Goal: Transaction & Acquisition: Subscribe to service/newsletter

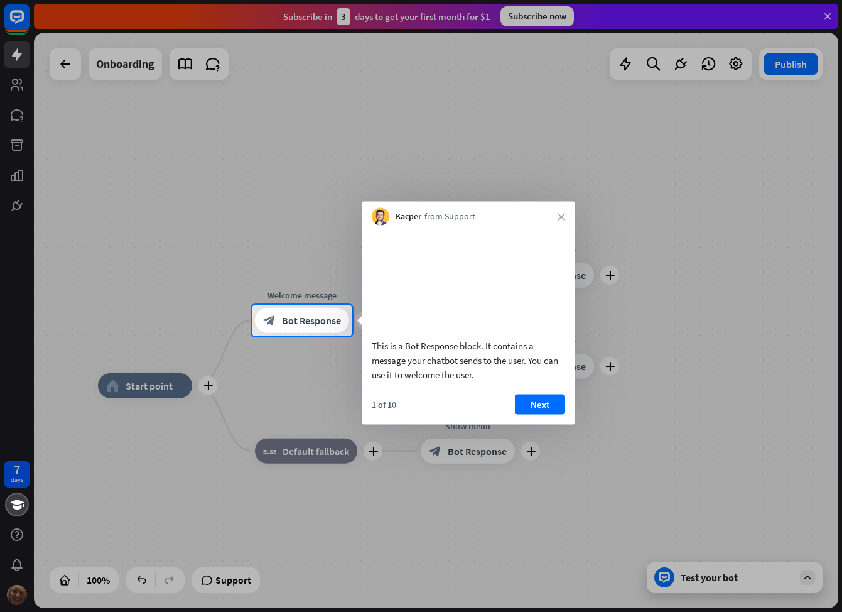
click at [536, 16] on div at bounding box center [421, 152] width 842 height 305
click at [538, 414] on button "Next" at bounding box center [540, 404] width 50 height 20
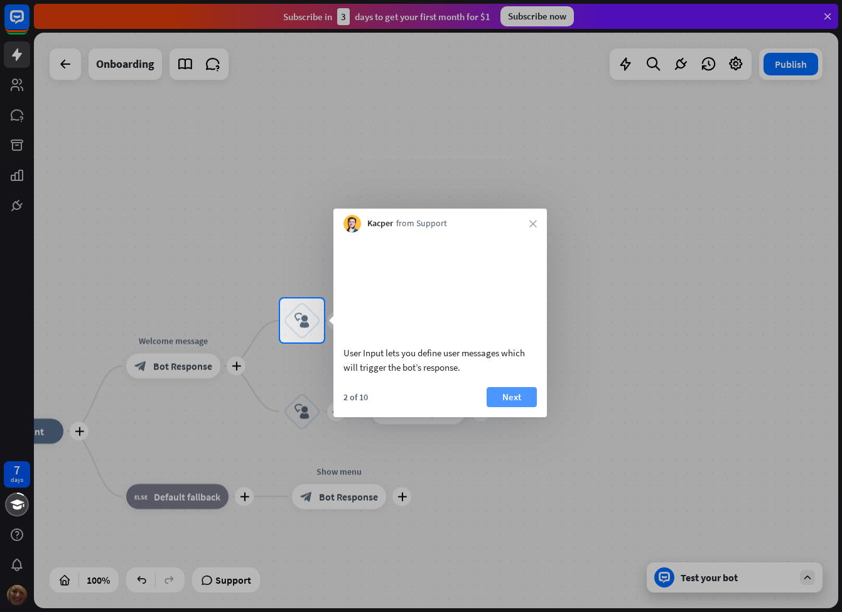
click at [515, 407] on button "Next" at bounding box center [512, 397] width 50 height 20
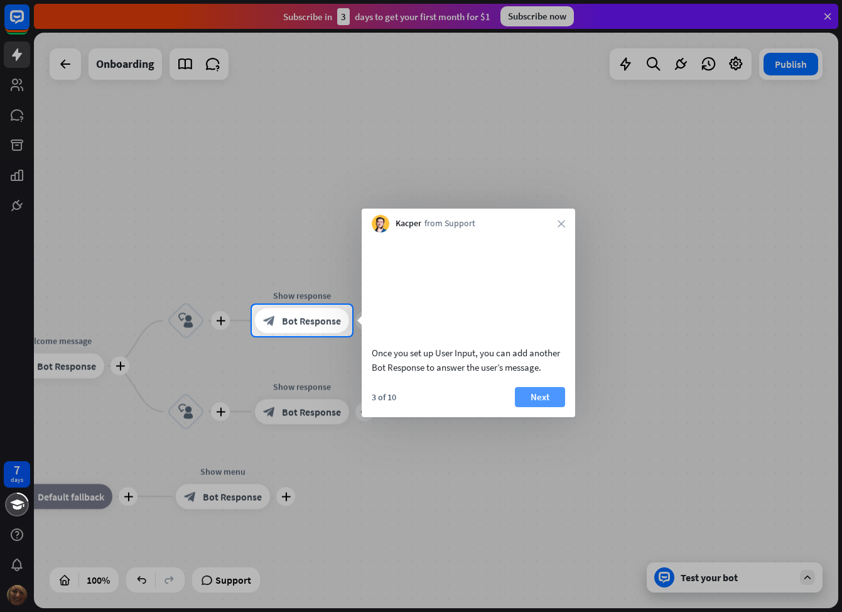
click at [539, 407] on button "Next" at bounding box center [540, 397] width 50 height 20
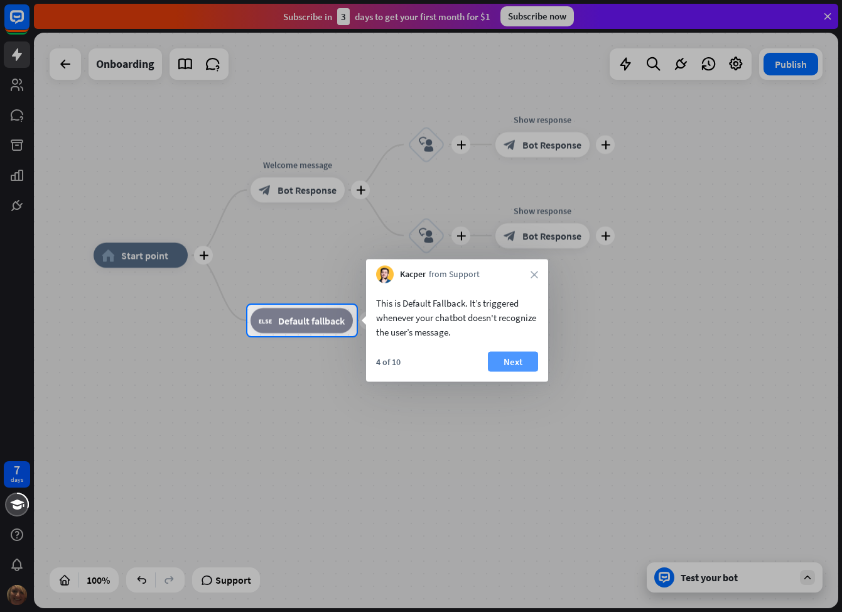
click at [524, 362] on button "Next" at bounding box center [513, 362] width 50 height 20
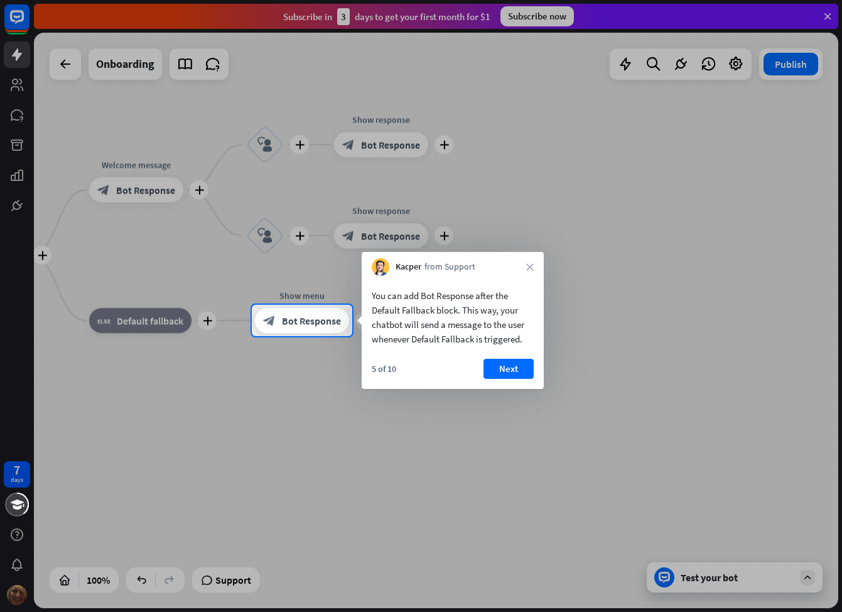
click at [524, 362] on button "Next" at bounding box center [509, 369] width 50 height 20
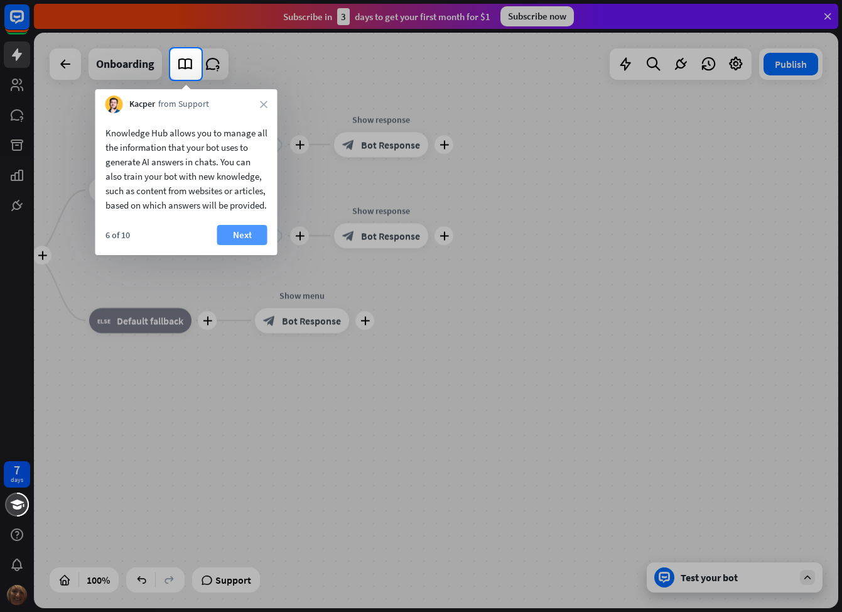
click at [254, 243] on button "Next" at bounding box center [242, 235] width 50 height 20
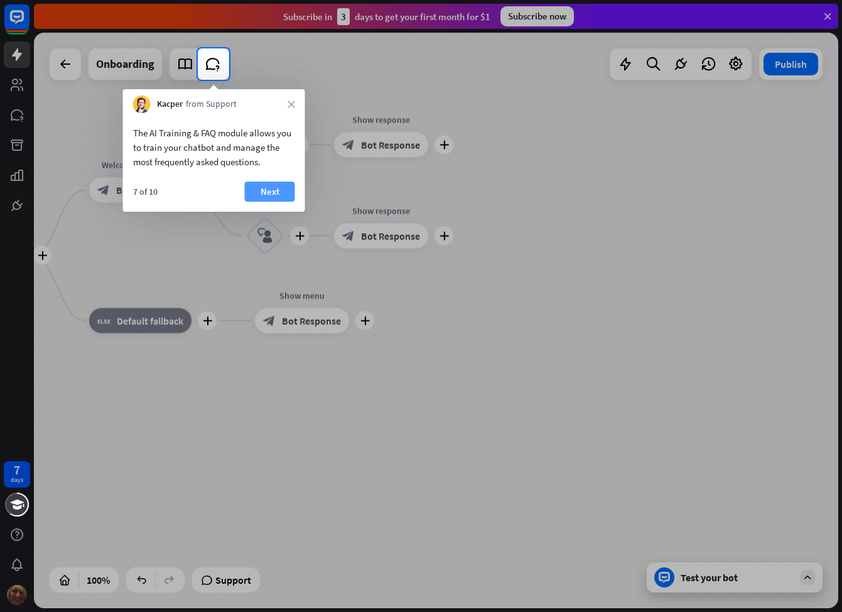
click at [268, 193] on button "Next" at bounding box center [270, 192] width 50 height 20
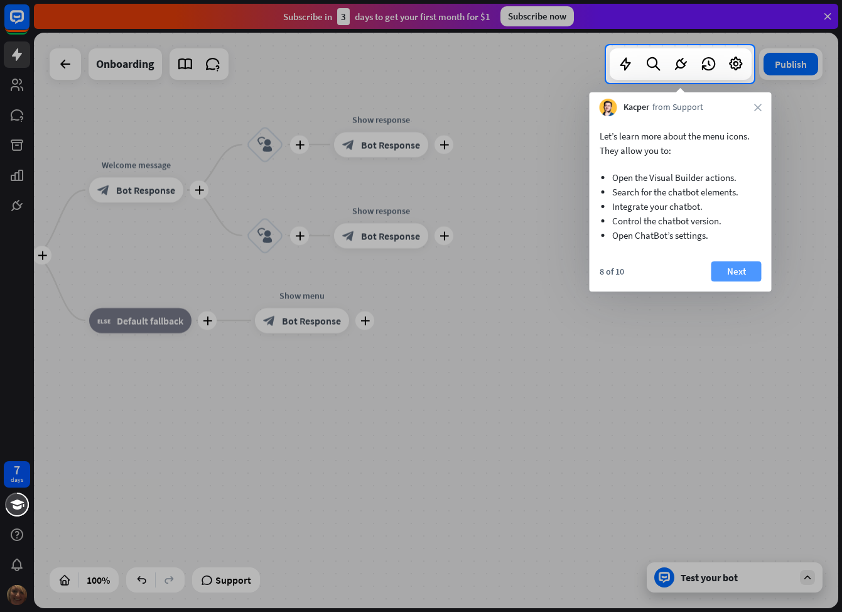
click at [732, 276] on button "Next" at bounding box center [737, 271] width 50 height 20
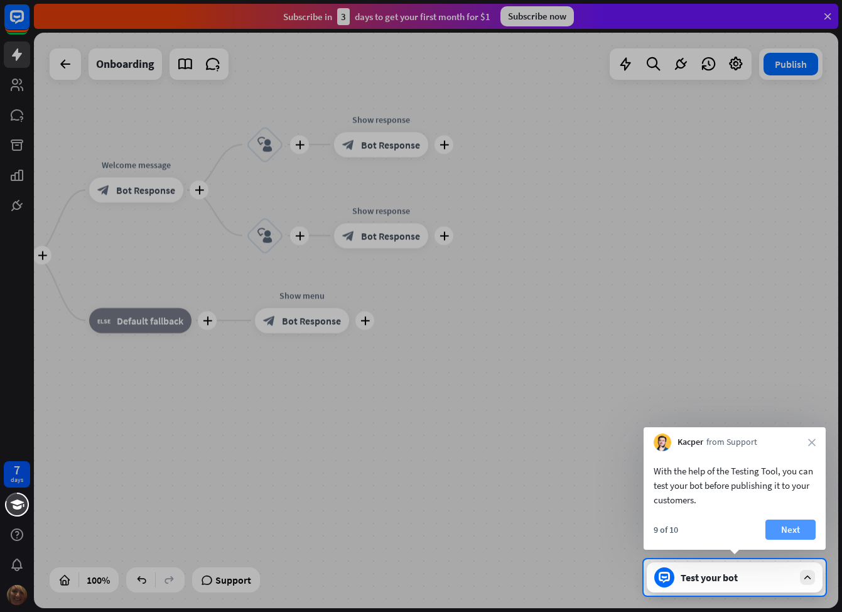
click at [795, 529] on button "Next" at bounding box center [791, 529] width 50 height 20
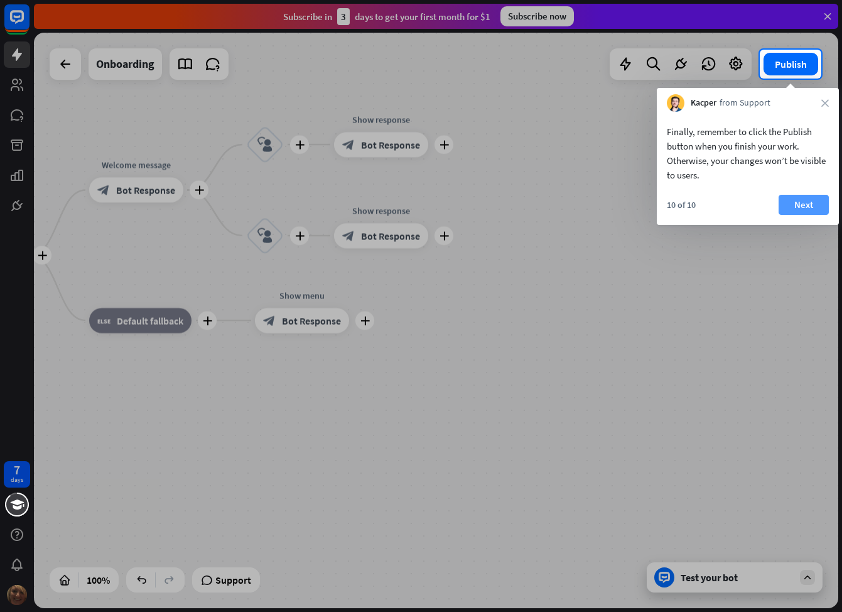
click at [806, 204] on button "Next" at bounding box center [804, 205] width 50 height 20
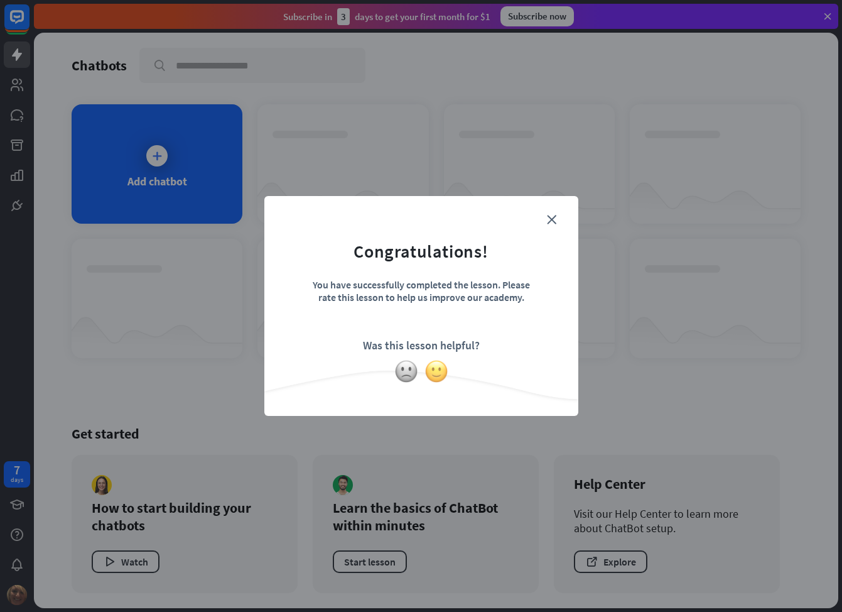
click at [435, 372] on img at bounding box center [437, 371] width 24 height 24
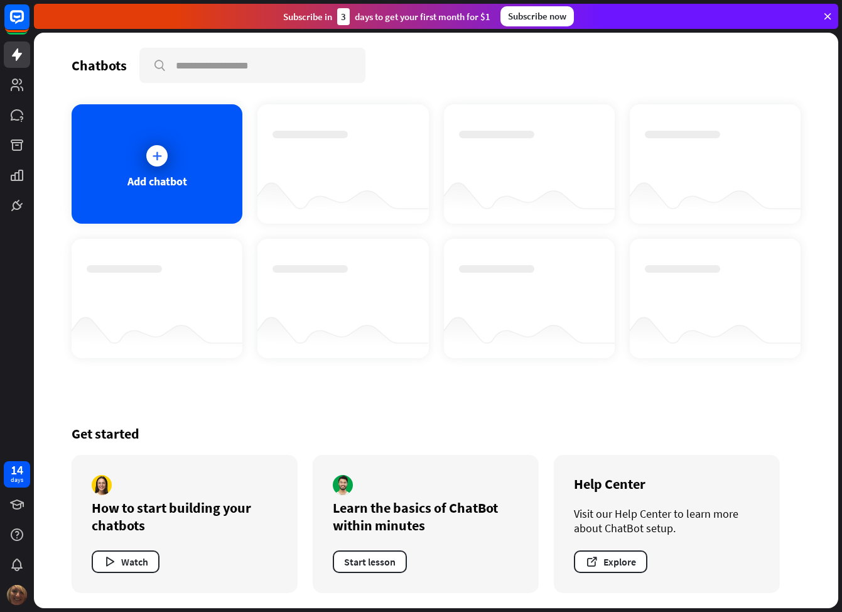
click at [524, 18] on div "Subscribe now" at bounding box center [537, 16] width 73 height 20
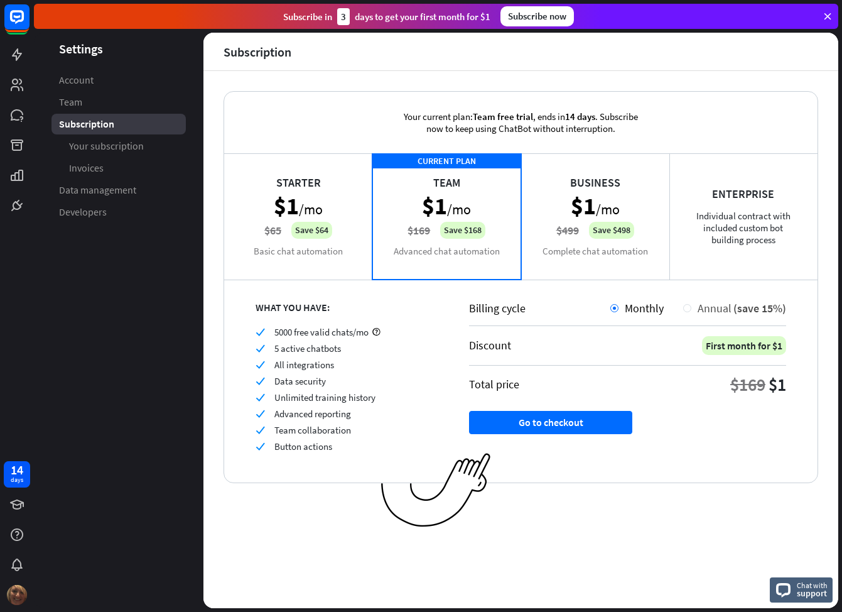
click at [693, 308] on div "Annual (save 15%)" at bounding box center [738, 308] width 95 height 14
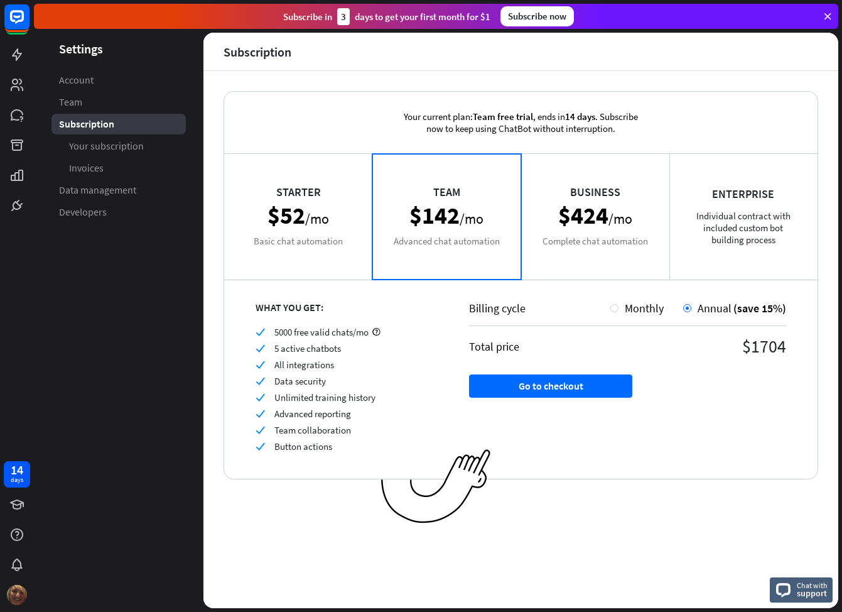
click at [305, 205] on div "Starter $52 /mo Basic chat automation" at bounding box center [298, 216] width 148 height 126
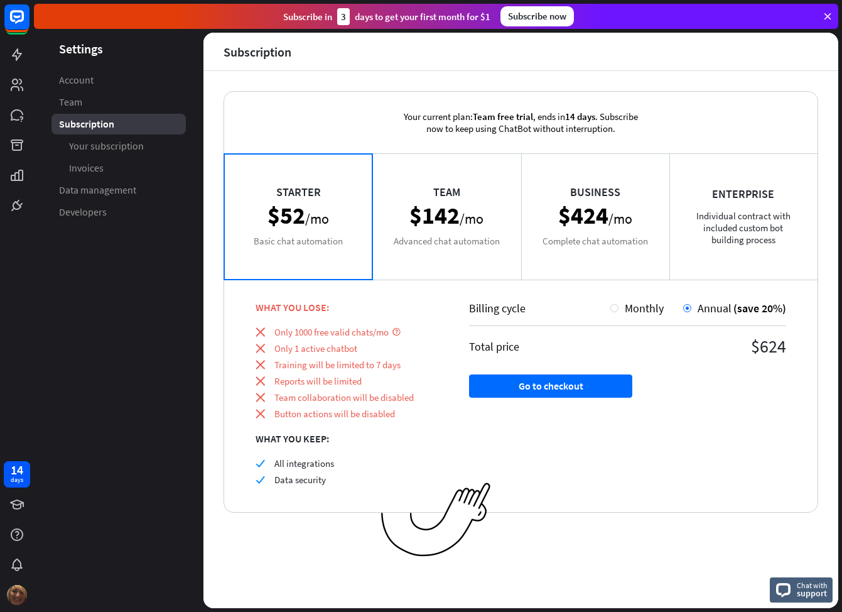
click at [450, 195] on div "Team $142 /mo Advanced chat automation" at bounding box center [446, 216] width 148 height 126
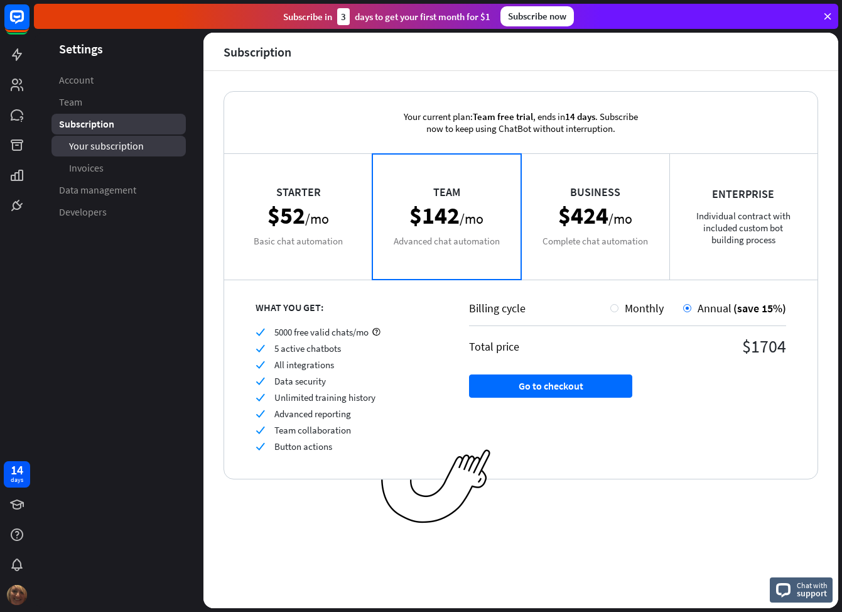
click at [139, 149] on span "Your subscription" at bounding box center [106, 145] width 75 height 13
click at [828, 18] on icon at bounding box center [827, 16] width 11 height 11
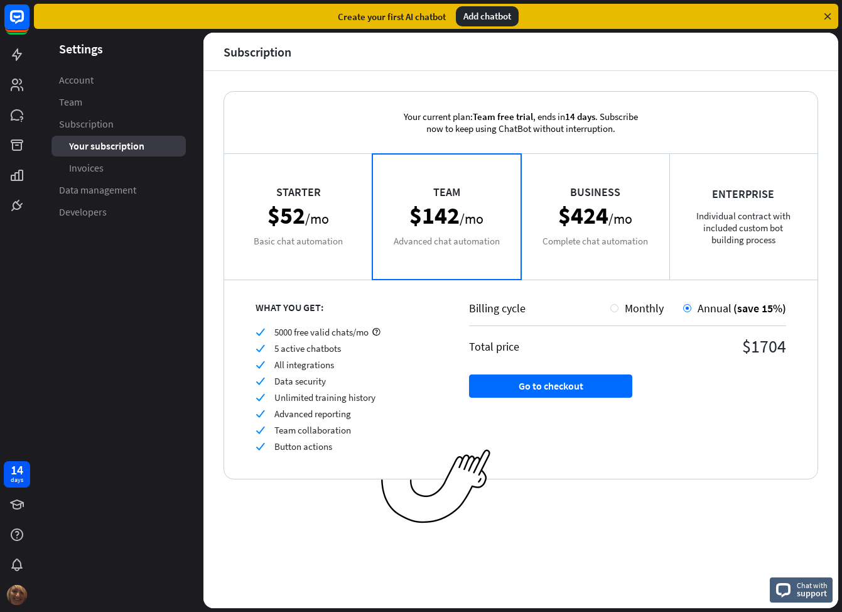
click at [828, 18] on icon at bounding box center [827, 16] width 11 height 11
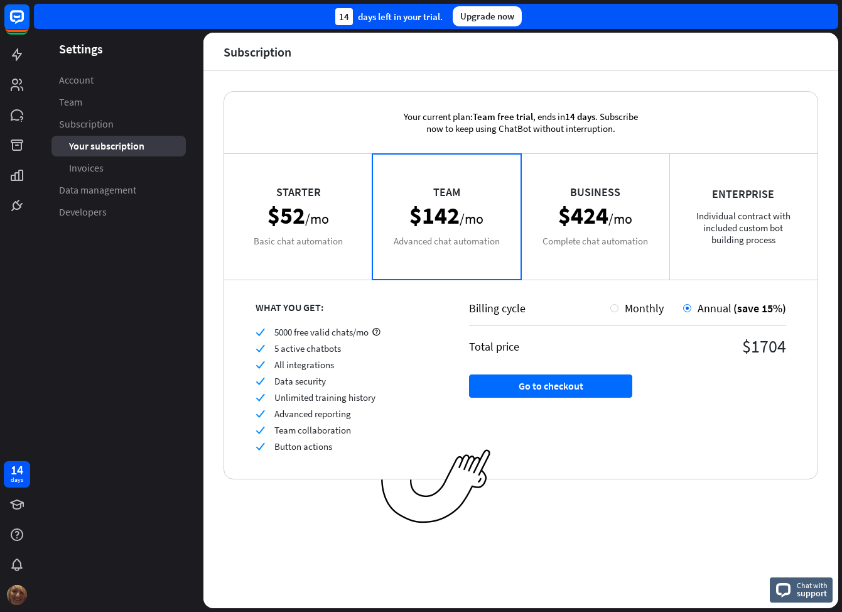
click at [828, 18] on div "14 days left in your trial. Upgrade now" at bounding box center [436, 16] width 805 height 25
click at [111, 122] on span "Subscription" at bounding box center [86, 123] width 55 height 13
click at [11, 474] on div "14" at bounding box center [17, 469] width 13 height 11
click at [318, 231] on div "Starter $52 /mo Basic chat automation" at bounding box center [298, 216] width 148 height 126
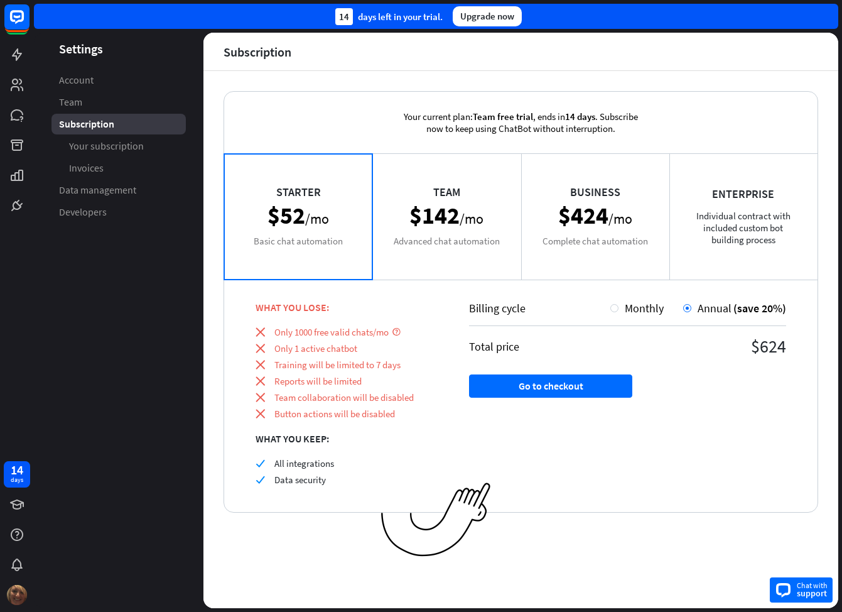
click at [794, 589] on div "Chat with support" at bounding box center [801, 589] width 63 height 25
